Goal: Transaction & Acquisition: Download file/media

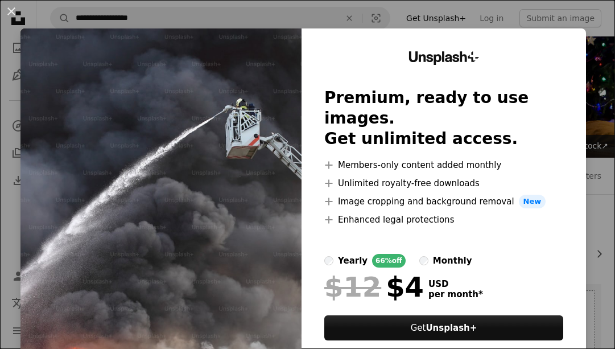
scroll to position [911, 0]
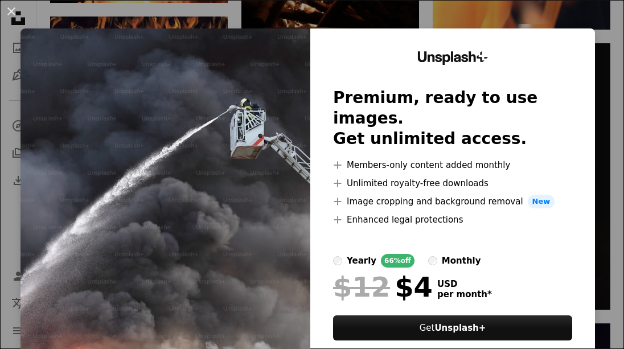
click at [245, 137] on img at bounding box center [165, 209] width 290 height 362
click at [9, 12] on button "An X shape" at bounding box center [12, 12] width 14 height 14
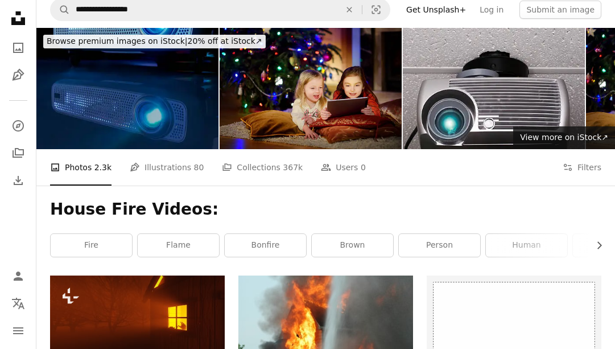
scroll to position [228, 0]
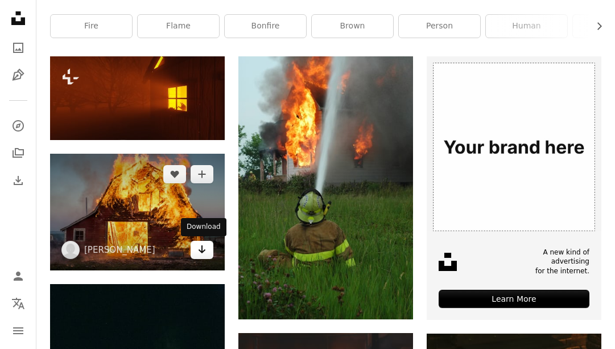
click at [199, 246] on icon "Arrow pointing down" at bounding box center [202, 250] width 9 height 14
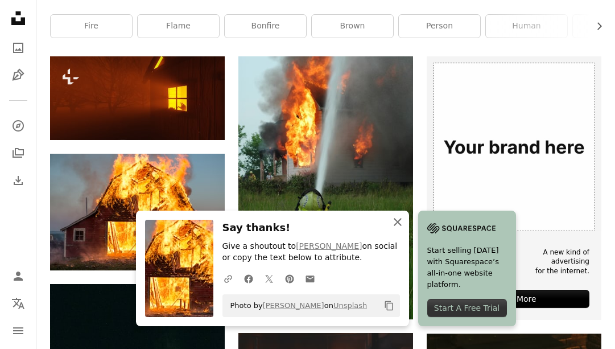
click at [400, 221] on icon "An X shape" at bounding box center [398, 222] width 14 height 14
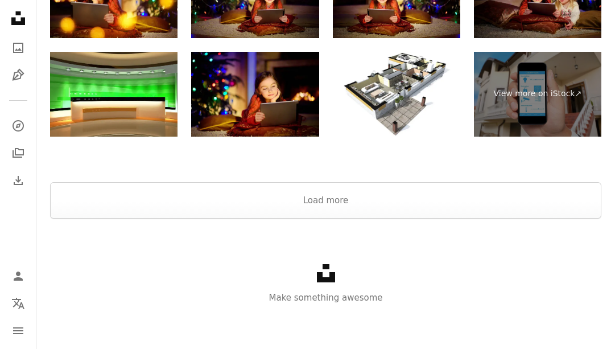
scroll to position [1757, 0]
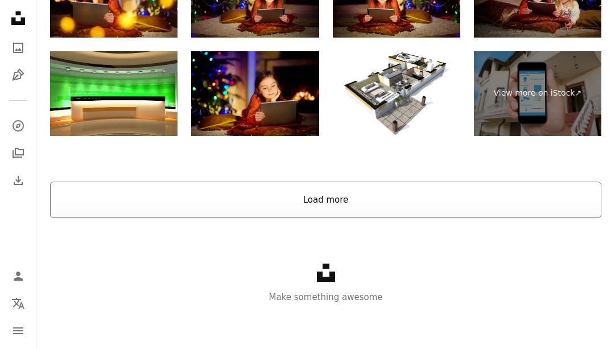
click at [342, 209] on button "Load more" at bounding box center [326, 200] width 552 height 36
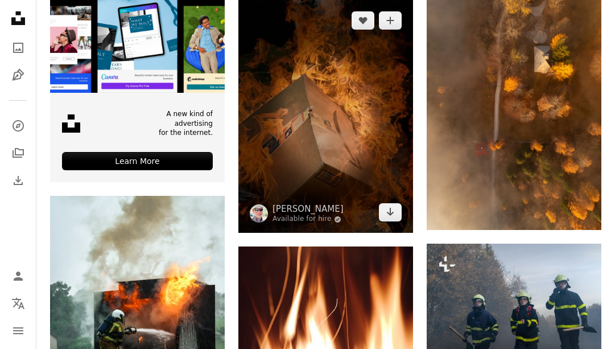
scroll to position [1985, 0]
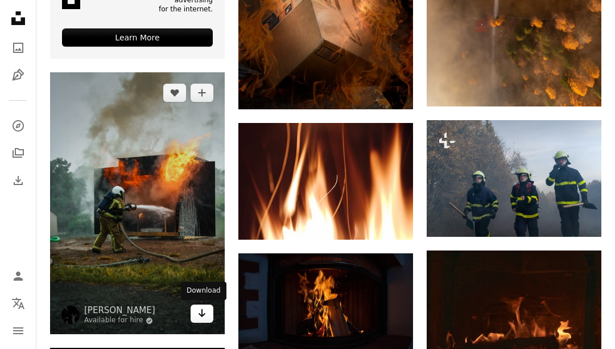
click at [206, 315] on icon "Arrow pointing down" at bounding box center [202, 313] width 9 height 14
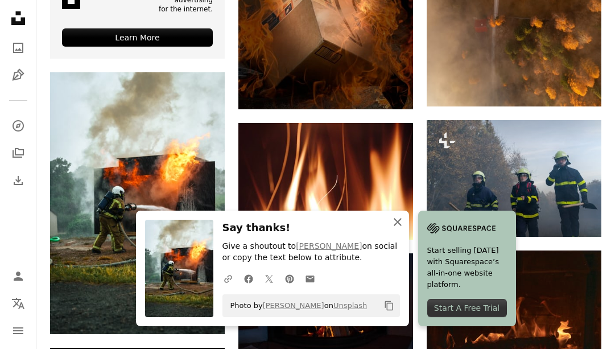
click at [399, 224] on icon "An X shape" at bounding box center [398, 222] width 14 height 14
